Goal: Task Accomplishment & Management: Use online tool/utility

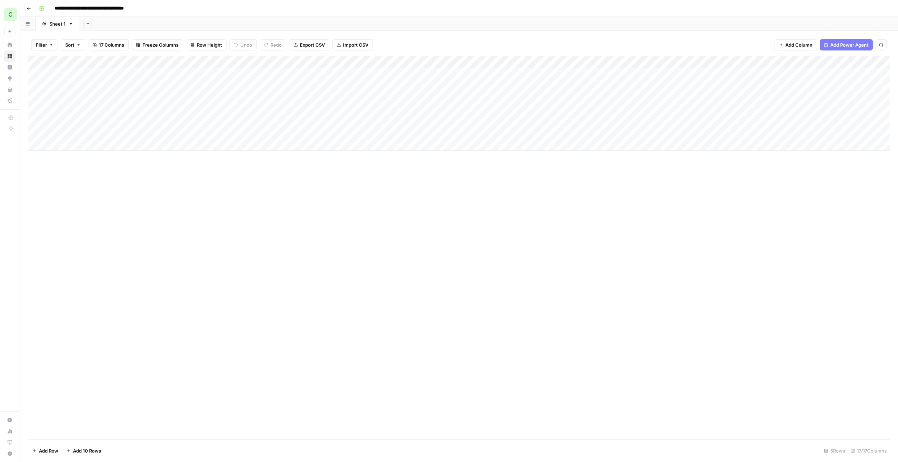
click at [9, 14] on div "C" at bounding box center [10, 14] width 13 height 13
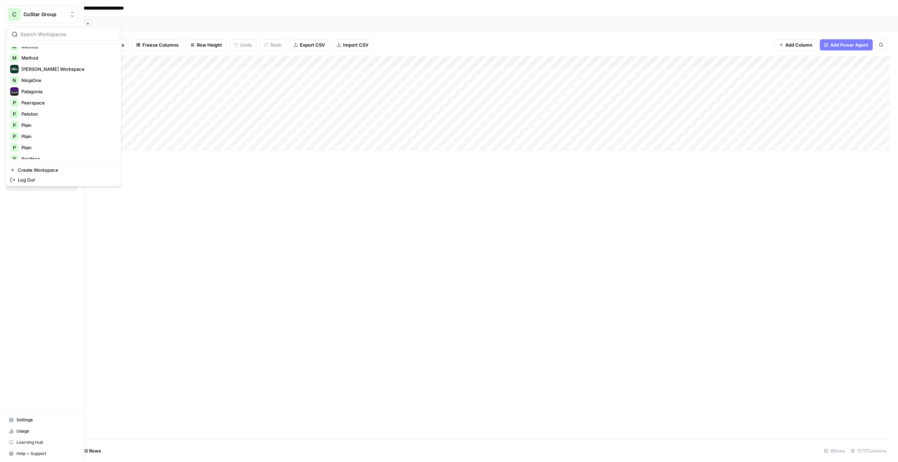
scroll to position [359, 0]
click at [40, 153] on span "Webflow" at bounding box center [67, 153] width 93 height 7
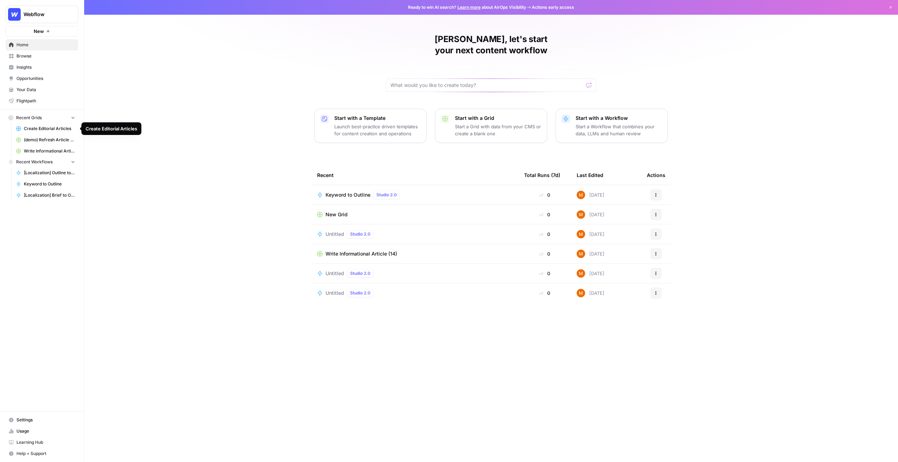
click at [55, 130] on span "Create Editorial Articles" at bounding box center [49, 129] width 51 height 6
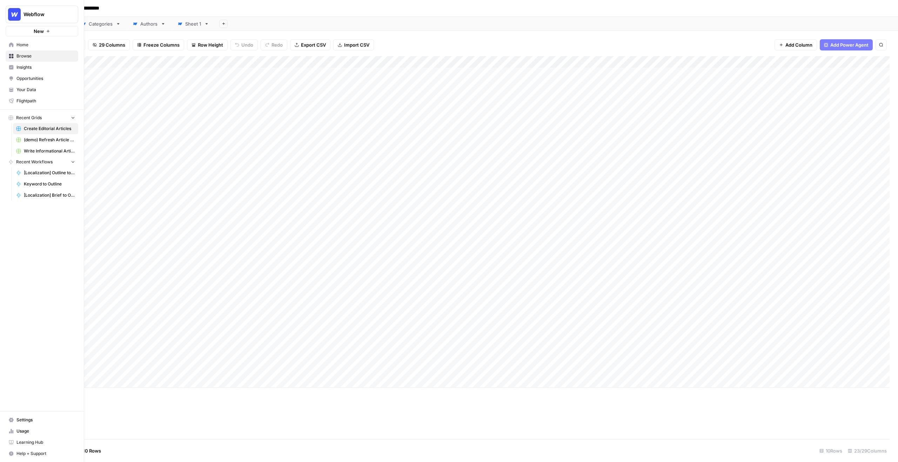
click at [28, 88] on span "Your Data" at bounding box center [45, 90] width 59 height 6
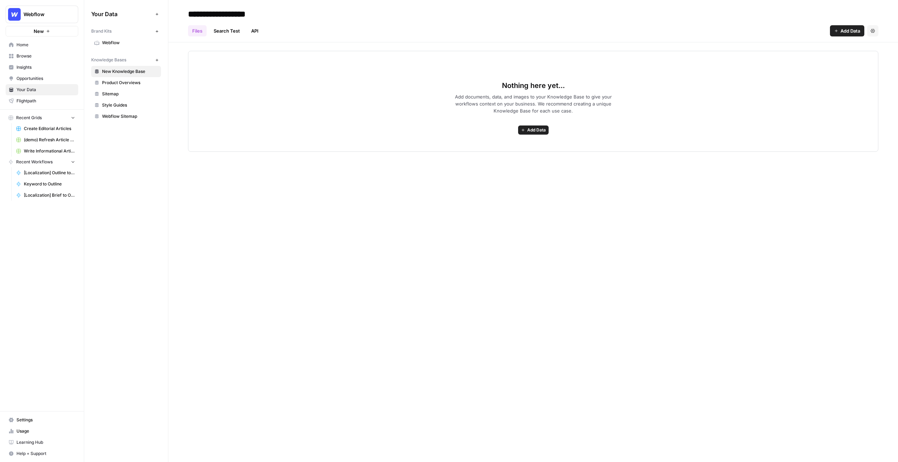
click at [125, 44] on span "Webflow" at bounding box center [130, 43] width 56 height 6
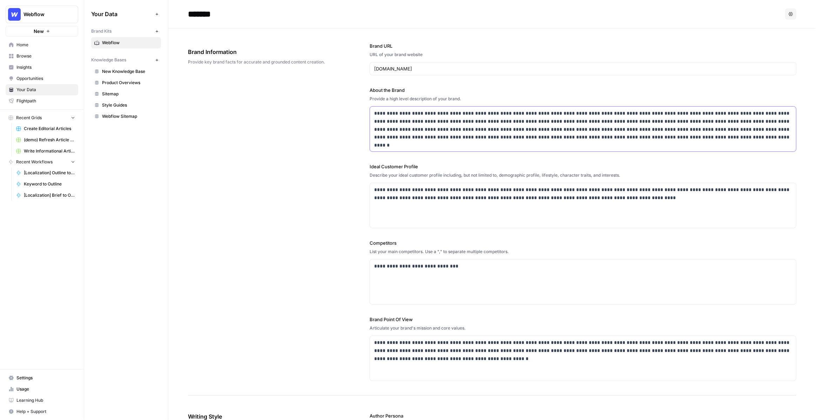
click at [398, 126] on p "**********" at bounding box center [583, 125] width 418 height 32
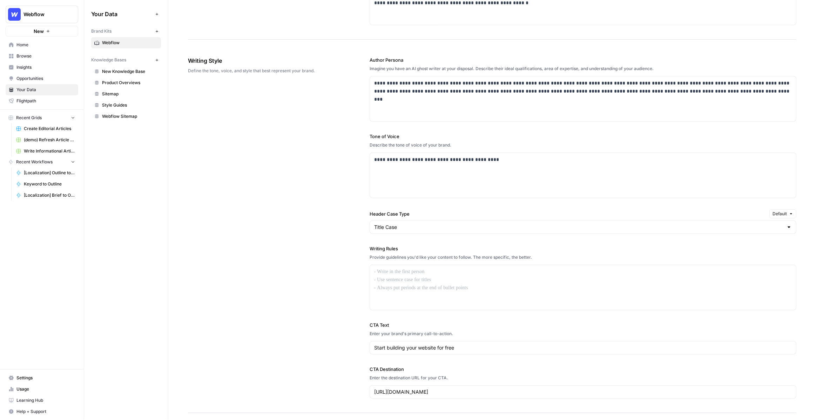
scroll to position [425, 0]
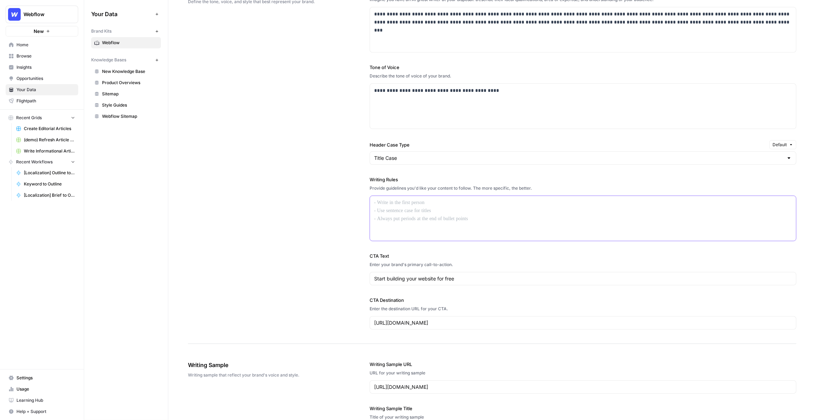
click at [399, 208] on div at bounding box center [583, 218] width 426 height 45
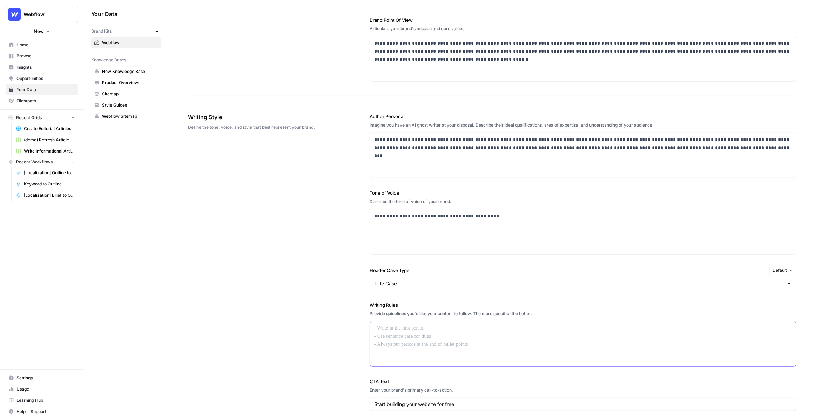
scroll to position [234, 0]
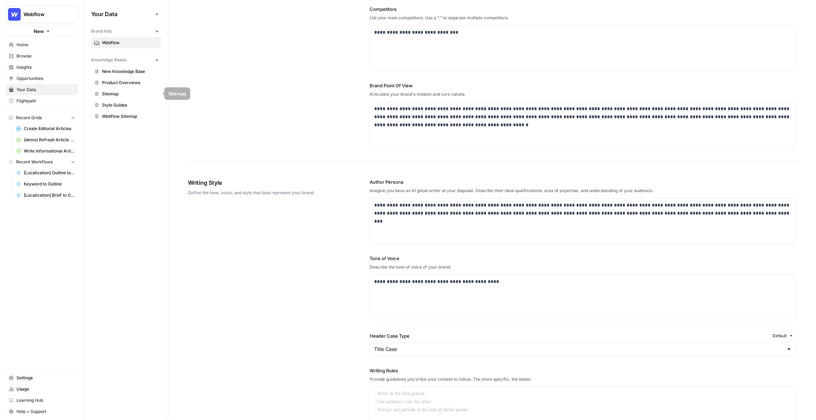
click at [116, 95] on span "Sitemap" at bounding box center [130, 94] width 56 height 6
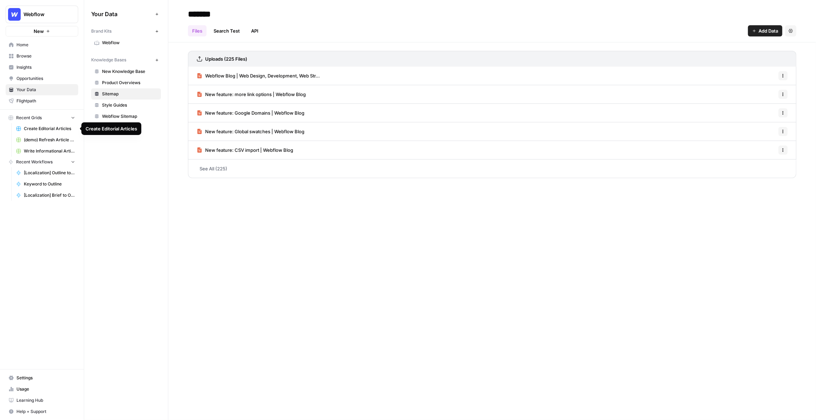
click at [46, 128] on span "Create Editorial Articles" at bounding box center [49, 129] width 51 height 6
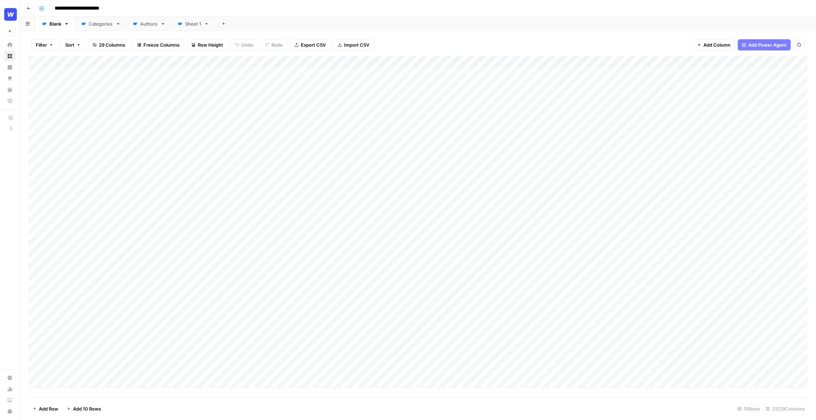
click at [87, 5] on input "**********" at bounding box center [83, 8] width 62 height 11
click at [138, 6] on div "**********" at bounding box center [422, 8] width 773 height 11
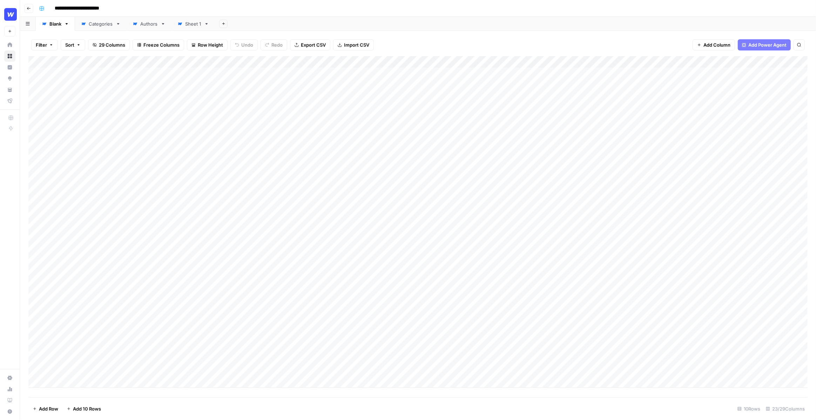
click at [84, 83] on div "Add Column" at bounding box center [418, 222] width 780 height 332
click at [82, 77] on div "Add Column" at bounding box center [418, 222] width 780 height 332
click at [154, 52] on div "Filter Sort 29 Columns Freeze Columns Row Height Undo Redo Export CSV Import CS…" at bounding box center [418, 45] width 780 height 22
click at [515, 105] on div "Add Column" at bounding box center [418, 222] width 780 height 332
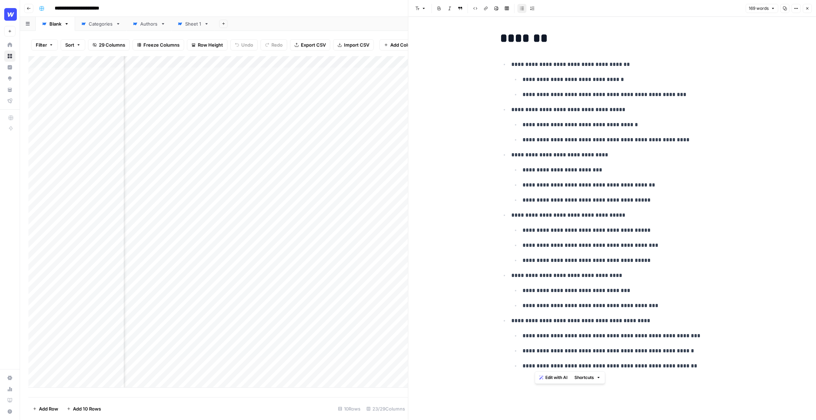
drag, startPoint x: 703, startPoint y: 362, endPoint x: 535, endPoint y: 352, distance: 168.0
click at [535, 351] on ul "**********" at bounding box center [618, 351] width 213 height 40
click at [675, 359] on ul "**********" at bounding box center [618, 351] width 213 height 40
drag, startPoint x: 687, startPoint y: 365, endPoint x: 590, endPoint y: 365, distance: 96.8
click at [590, 365] on p "**********" at bounding box center [624, 366] width 202 height 9
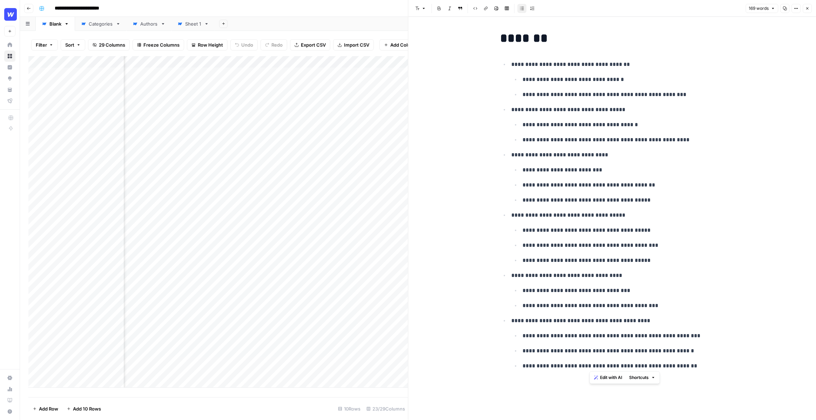
click at [665, 361] on li "**********" at bounding box center [623, 365] width 204 height 9
drag, startPoint x: 681, startPoint y: 365, endPoint x: 620, endPoint y: 365, distance: 61.8
click at [620, 365] on p "**********" at bounding box center [624, 366] width 202 height 9
click at [637, 376] on span "Edit with AI" at bounding box center [641, 378] width 22 height 6
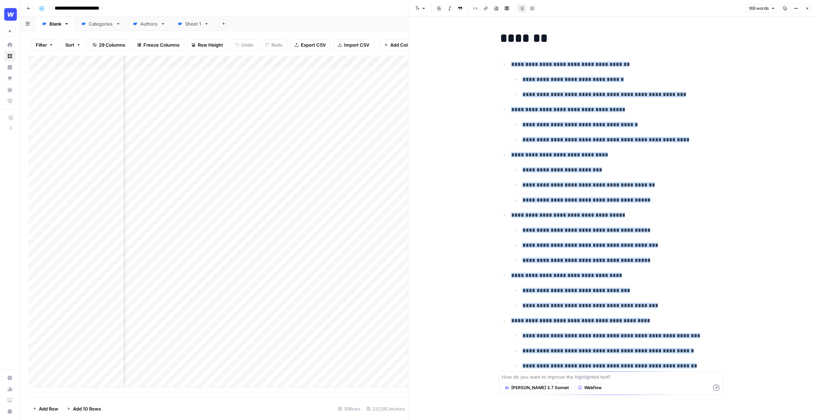
click at [614, 354] on p "**********" at bounding box center [624, 351] width 202 height 9
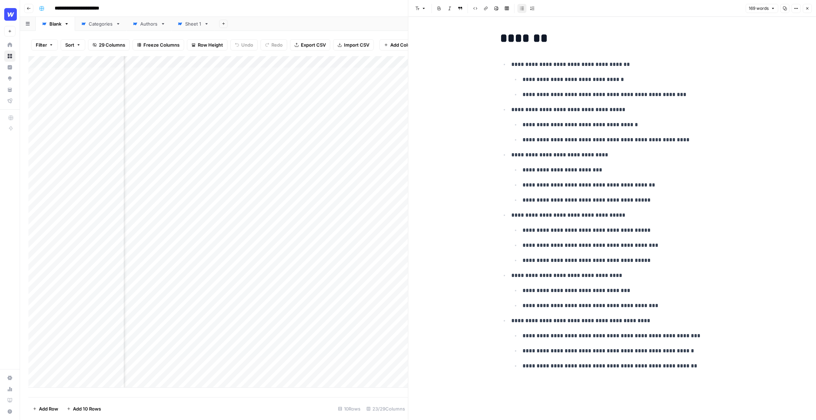
click at [680, 164] on li "**********" at bounding box center [616, 177] width 215 height 55
click at [809, 6] on button "Close" at bounding box center [807, 8] width 9 height 9
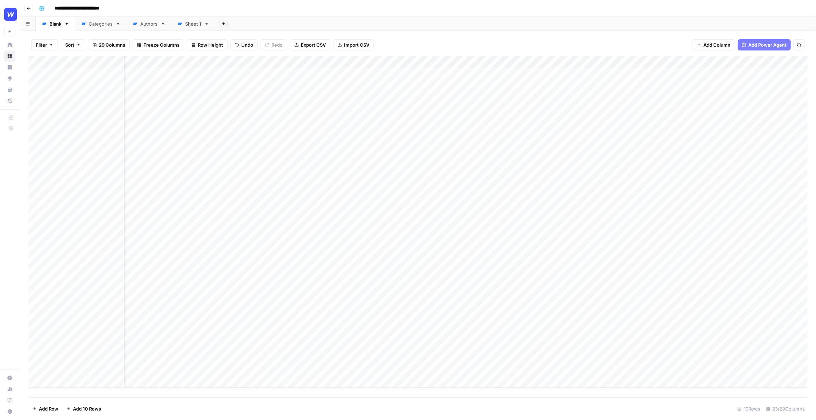
scroll to position [0, 249]
click at [442, 104] on div "Add Column" at bounding box center [418, 222] width 780 height 332
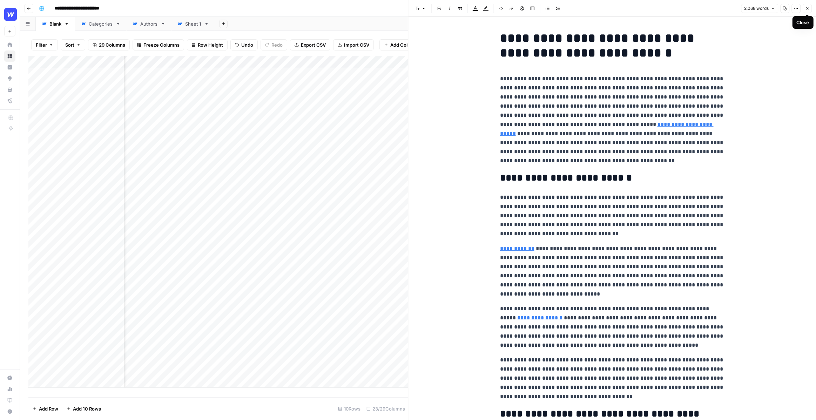
click at [808, 8] on icon "button" at bounding box center [808, 8] width 4 height 4
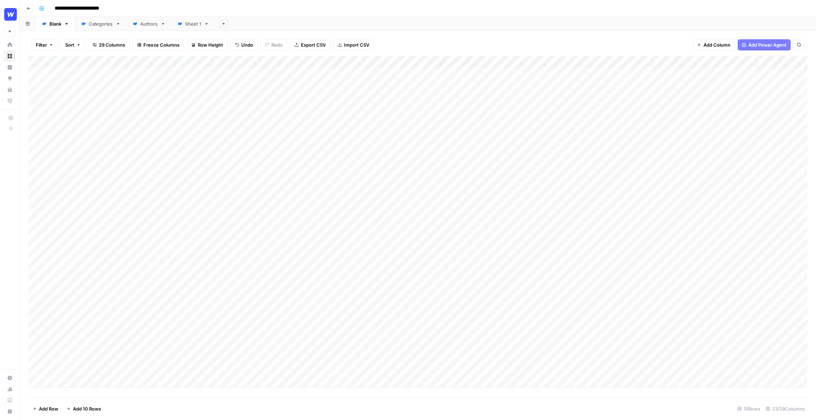
click at [303, 62] on div "Add Column" at bounding box center [418, 222] width 780 height 332
click at [265, 131] on span "Edit Workflow" at bounding box center [290, 130] width 61 height 7
click at [412, 46] on div "Filter Sort 29 Columns Freeze Columns Row Height Undo Redo Export CSV Import CS…" at bounding box center [418, 45] width 780 height 22
click at [428, 41] on div "Filter Sort 29 Columns Freeze Columns Row Height Undo Redo Export CSV Import CS…" at bounding box center [418, 45] width 780 height 22
click at [349, 106] on div "Add Column" at bounding box center [418, 222] width 780 height 332
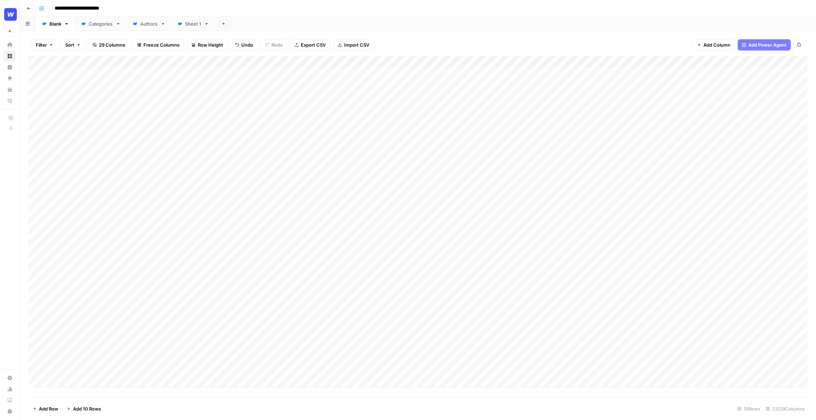
click at [301, 63] on div "Add Column" at bounding box center [418, 222] width 780 height 332
click at [267, 132] on span "Edit Workflow" at bounding box center [290, 130] width 61 height 7
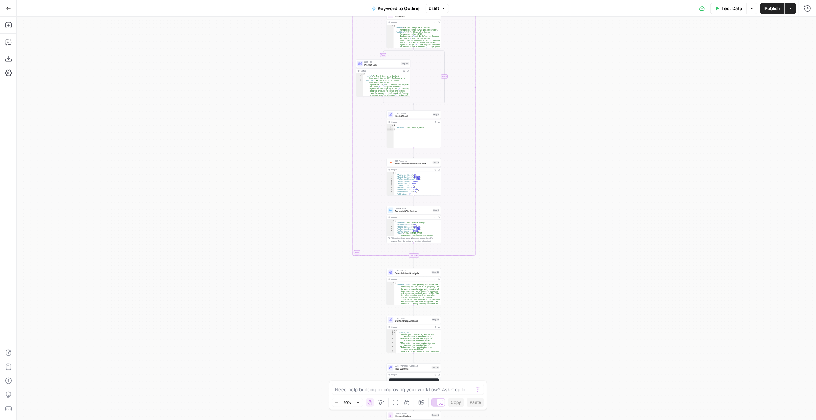
drag, startPoint x: 313, startPoint y: 128, endPoint x: 295, endPoint y: 198, distance: 71.7
click at [295, 197] on div "true false Workflow Input Settings Inputs LLM · GPT-4o Search Query Step 40 Out…" at bounding box center [417, 218] width 800 height 403
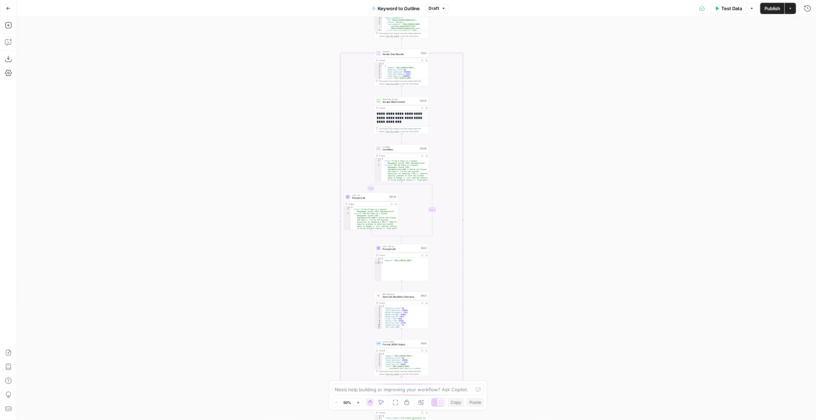
drag, startPoint x: 289, startPoint y: 152, endPoint x: 277, endPoint y: 285, distance: 133.2
click at [277, 285] on div "true false Workflow Input Settings Inputs LLM · GPT-4o Search Query Step 40 Out…" at bounding box center [417, 218] width 800 height 403
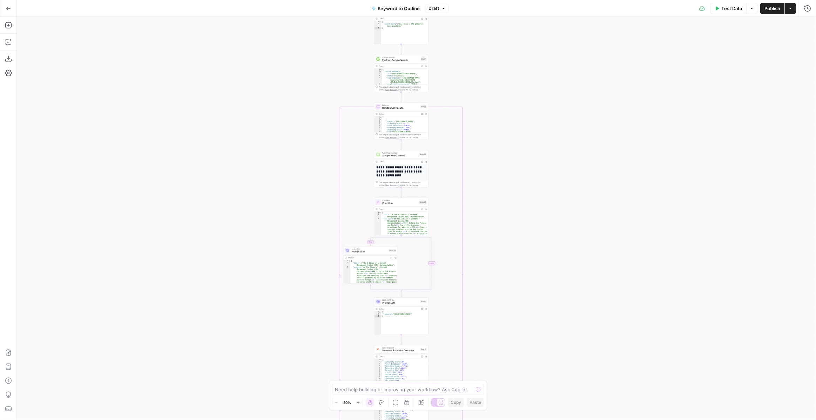
drag, startPoint x: 263, startPoint y: 193, endPoint x: 263, endPoint y: 247, distance: 53.7
click at [263, 247] on div "true false Workflow Input Settings Inputs LLM · GPT-4o Search Query Step 40 Out…" at bounding box center [417, 218] width 800 height 403
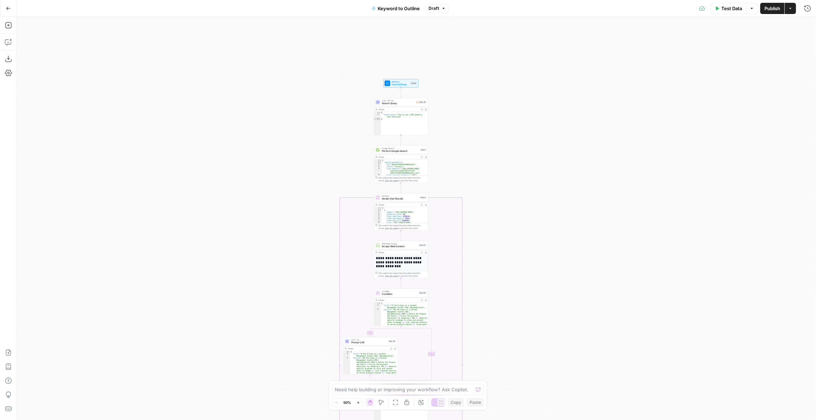
drag, startPoint x: 264, startPoint y: 207, endPoint x: 263, endPoint y: 298, distance: 90.5
click at [263, 298] on div "true false Workflow Input Settings Inputs LLM · GPT-4o Search Query Step 40 Out…" at bounding box center [417, 218] width 800 height 403
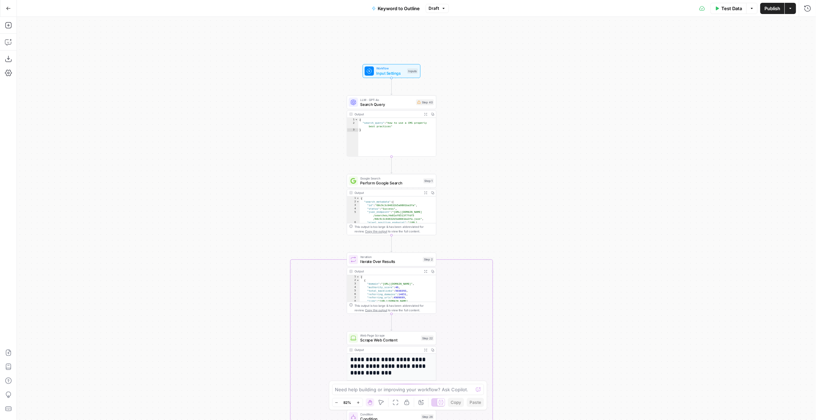
drag, startPoint x: 257, startPoint y: 260, endPoint x: 258, endPoint y: 337, distance: 77.2
click at [258, 337] on div "true false Workflow Input Settings Inputs LLM · GPT-4o Search Query Step 40 Out…" at bounding box center [417, 218] width 800 height 403
click at [10, 46] on button "Copilot" at bounding box center [8, 41] width 11 height 11
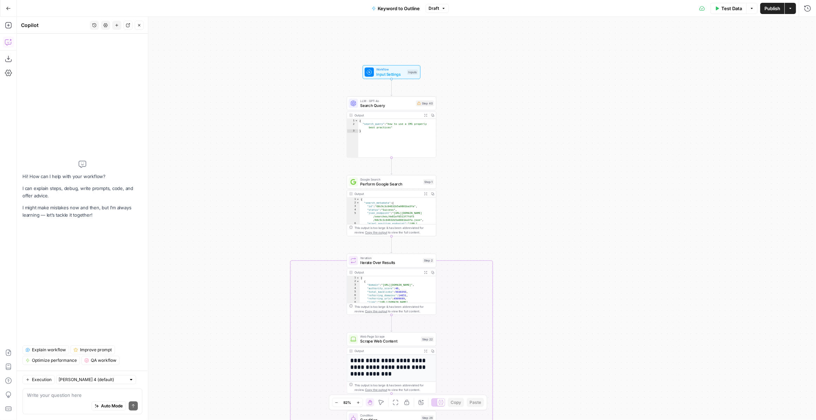
click at [42, 349] on span "Explain workflow" at bounding box center [49, 350] width 34 height 6
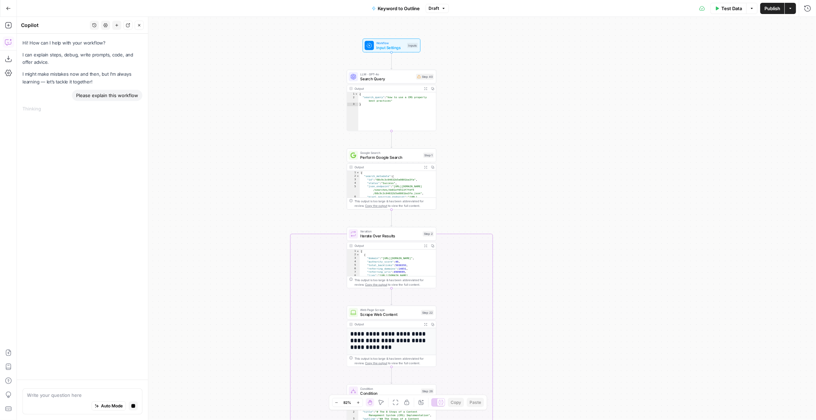
drag, startPoint x: 493, startPoint y: 220, endPoint x: 493, endPoint y: 175, distance: 44.6
click at [493, 174] on div "true false Workflow Input Settings Inputs LLM · GPT-4o Search Query Step 40 Out…" at bounding box center [417, 218] width 800 height 403
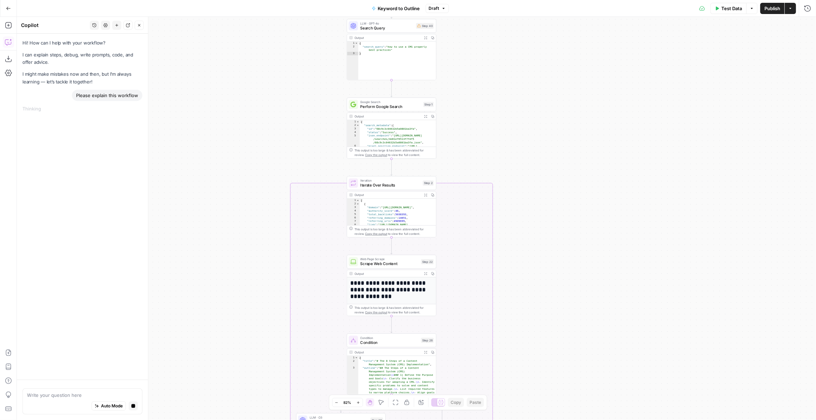
drag, startPoint x: 533, startPoint y: 198, endPoint x: 533, endPoint y: 139, distance: 58.9
click at [533, 139] on div "true false Workflow Input Settings Inputs LLM · GPT-4o Search Query Step 40 Out…" at bounding box center [417, 218] width 800 height 403
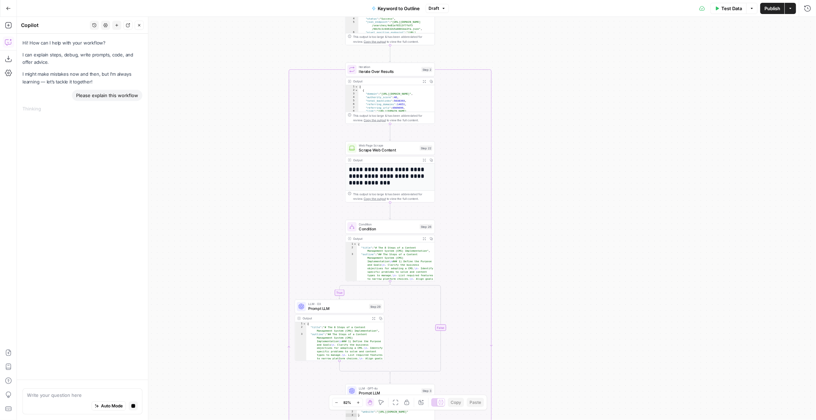
drag, startPoint x: 571, startPoint y: 212, endPoint x: 567, endPoint y: 119, distance: 92.3
click at [567, 119] on div "true false Workflow Input Settings Inputs LLM · GPT-4o Search Query Step 40 Out…" at bounding box center [417, 218] width 800 height 403
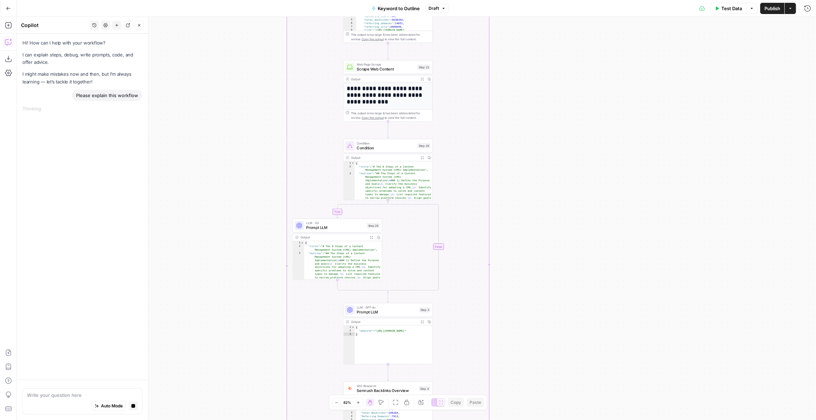
drag, startPoint x: 538, startPoint y: 221, endPoint x: 538, endPoint y: 109, distance: 111.9
click at [538, 109] on div "true false Workflow Input Settings Inputs LLM · GPT-4o Search Query Step 40 Out…" at bounding box center [417, 218] width 800 height 403
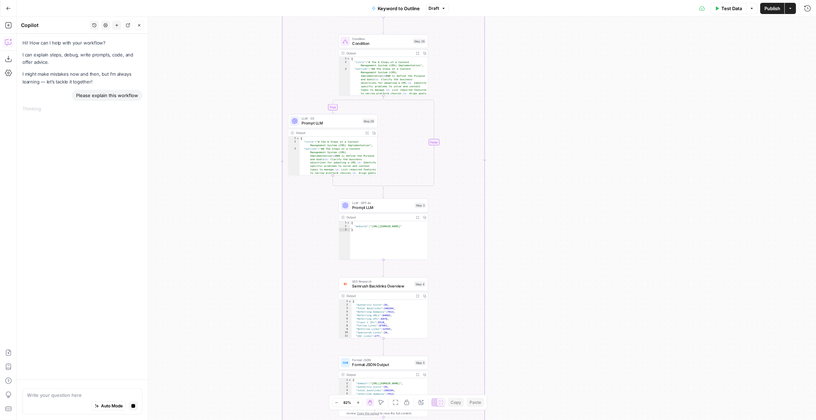
drag, startPoint x: 544, startPoint y: 281, endPoint x: 539, endPoint y: 210, distance: 71.1
click at [539, 210] on div "true false Workflow Input Settings Inputs LLM · GPT-4o Search Query Step 40 Out…" at bounding box center [417, 218] width 800 height 403
click at [379, 284] on span "Semrush Backlinks Overview" at bounding box center [382, 282] width 60 height 6
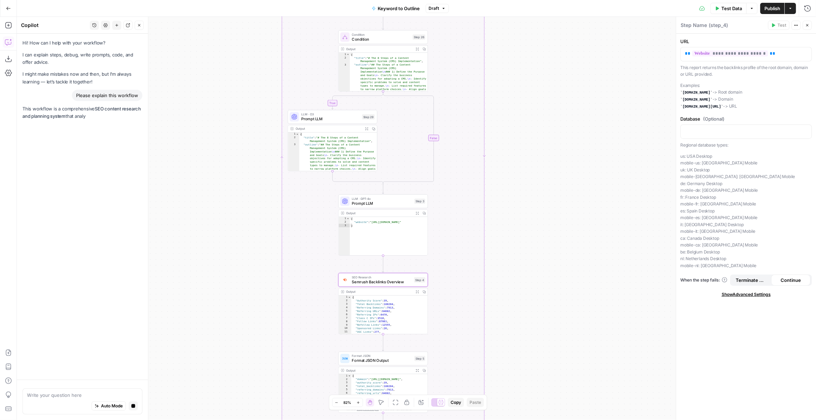
click at [809, 24] on icon "button" at bounding box center [808, 25] width 4 height 4
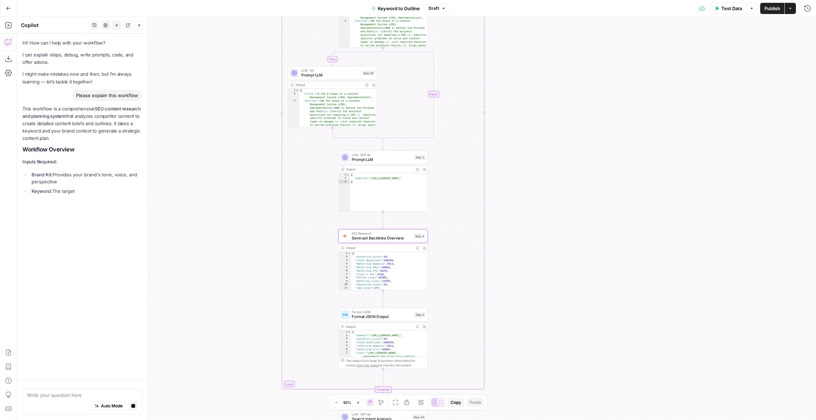
drag, startPoint x: 560, startPoint y: 228, endPoint x: 560, endPoint y: 185, distance: 43.9
click at [560, 185] on div "true false Workflow Input Settings Inputs LLM · GPT-4o Search Query Step 40 Out…" at bounding box center [417, 218] width 800 height 403
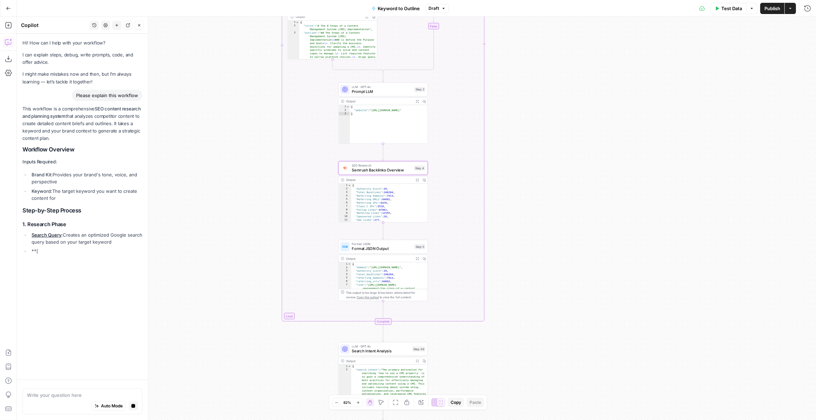
drag, startPoint x: 534, startPoint y: 237, endPoint x: 534, endPoint y: 153, distance: 84.2
click at [534, 153] on div "true false Workflow Input Settings Inputs LLM · GPT-4o Search Query Step 40 Out…" at bounding box center [417, 218] width 800 height 403
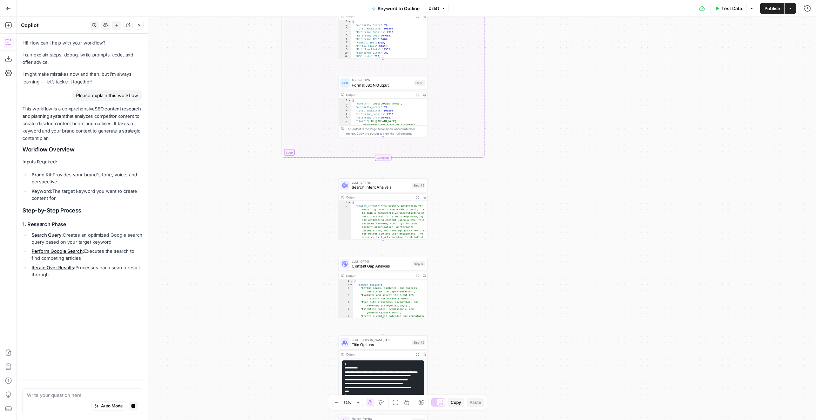
drag, startPoint x: 534, startPoint y: 182, endPoint x: 534, endPoint y: 34, distance: 148.1
click at [534, 34] on div "true false Workflow Input Settings Inputs LLM · GPT-4o Search Query Step 40 Out…" at bounding box center [417, 218] width 800 height 403
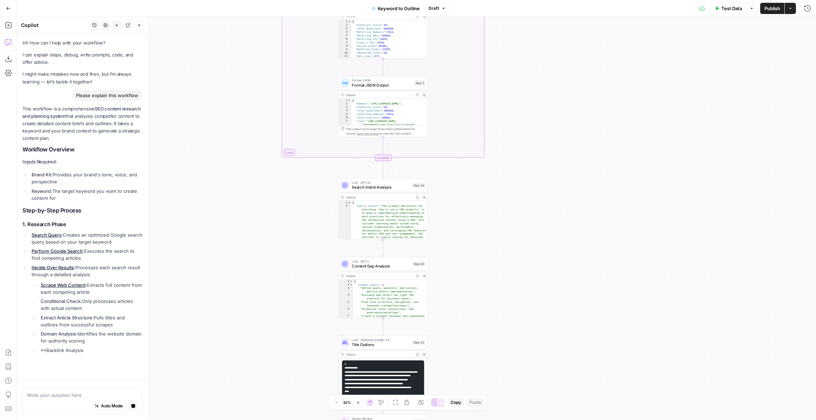
click at [387, 186] on span "Search Intent Analysis" at bounding box center [381, 188] width 58 height 6
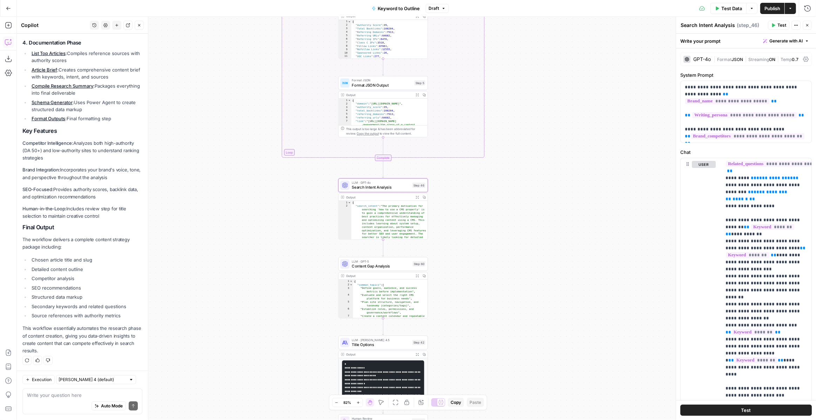
click at [808, 24] on icon "button" at bounding box center [808, 25] width 4 height 4
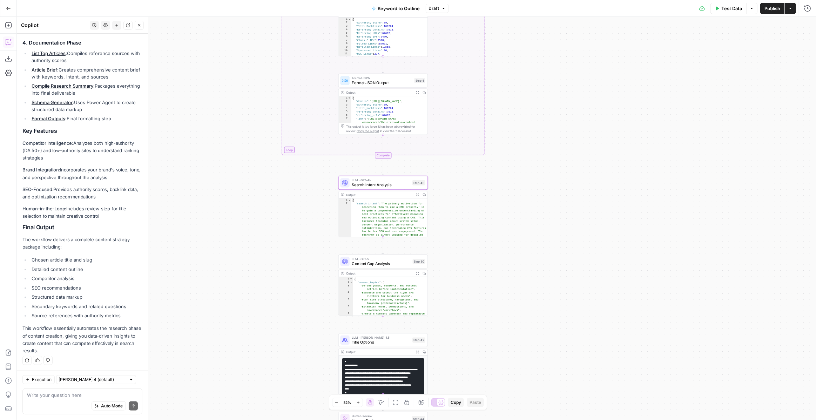
drag, startPoint x: 451, startPoint y: 177, endPoint x: 451, endPoint y: 164, distance: 13.7
click at [451, 164] on div "true false Workflow Input Settings Inputs LLM · GPT-4o Search Query Step 40 Out…" at bounding box center [417, 218] width 800 height 403
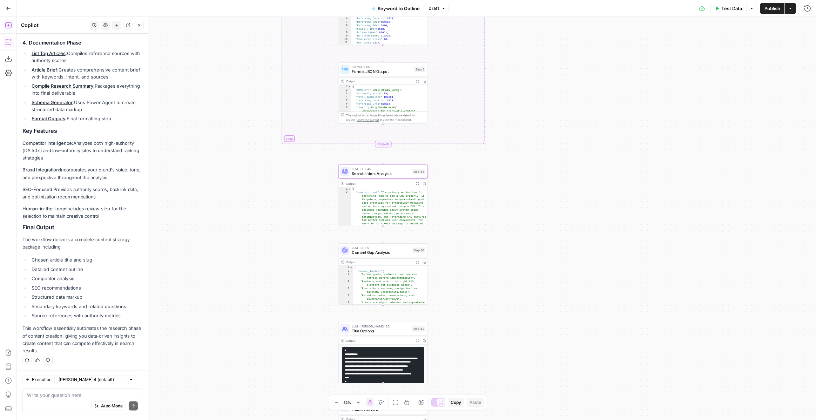
click at [7, 26] on icon "button" at bounding box center [8, 25] width 7 height 7
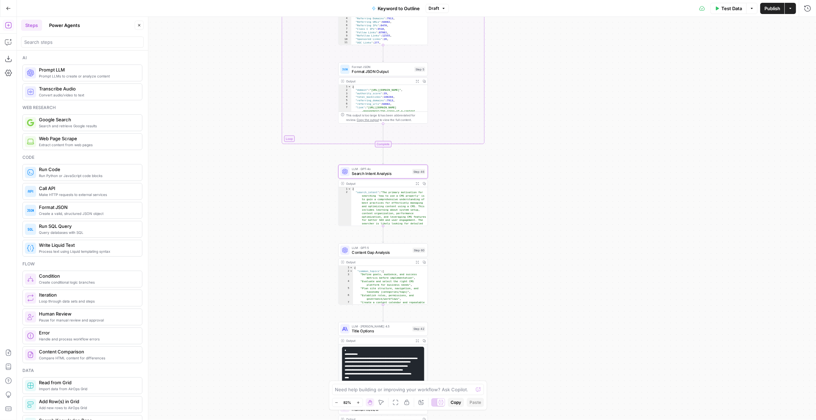
click at [69, 29] on button "Power Agents" at bounding box center [64, 25] width 39 height 11
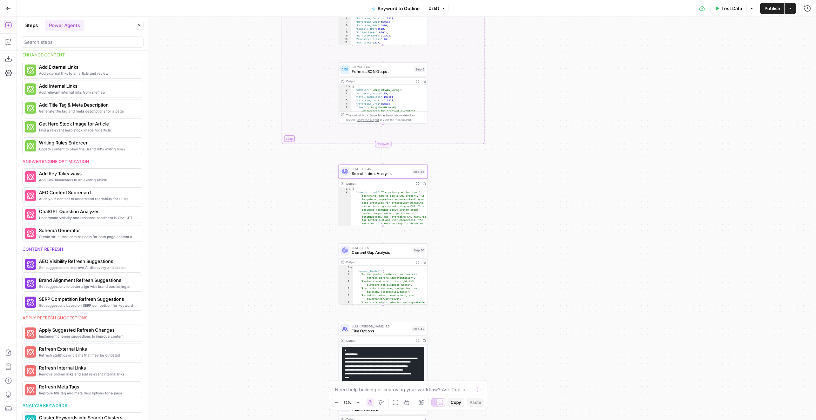
scroll to position [161, 0]
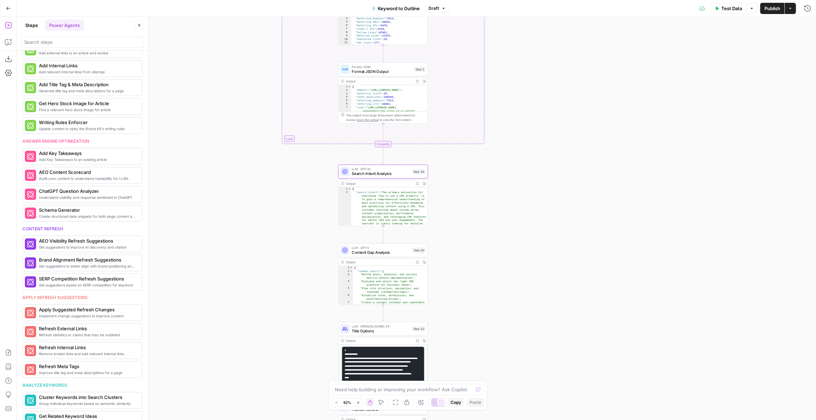
click at [139, 27] on icon "button" at bounding box center [139, 25] width 4 height 4
